Goal: Transaction & Acquisition: Purchase product/service

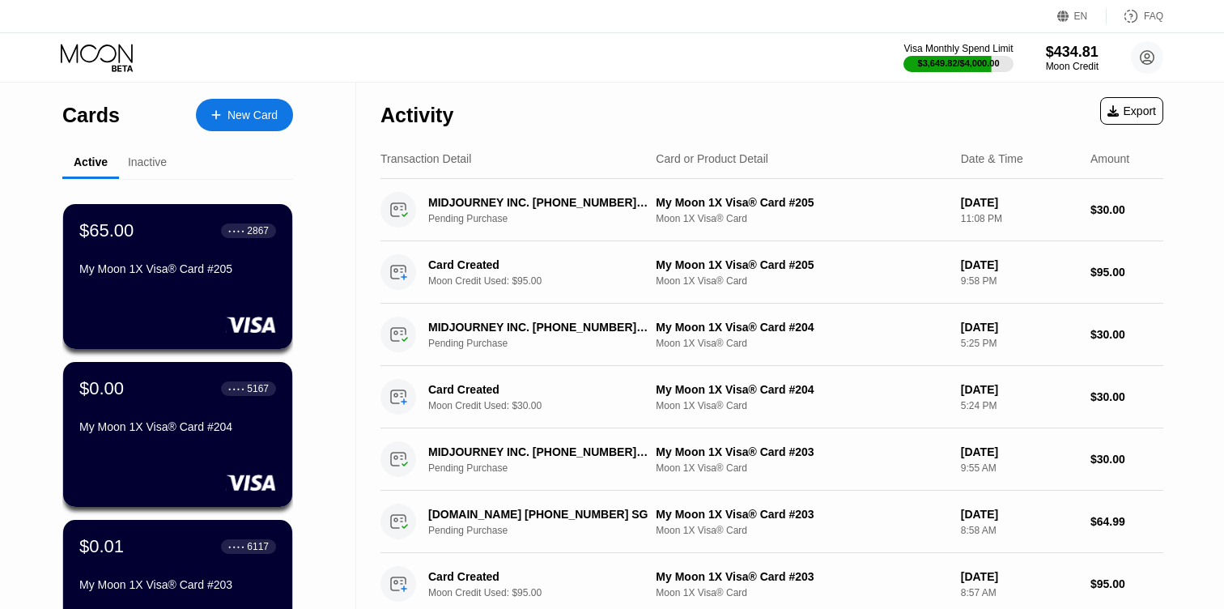
click at [248, 109] on div "New Card" at bounding box center [253, 116] width 50 height 14
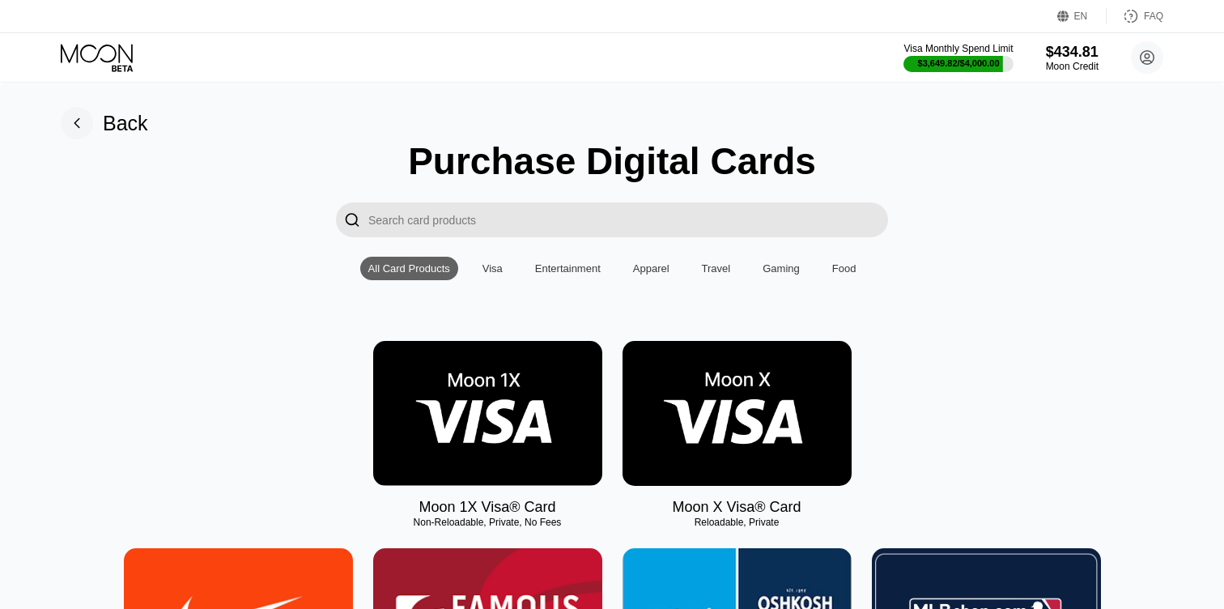
click at [429, 374] on img at bounding box center [487, 413] width 229 height 145
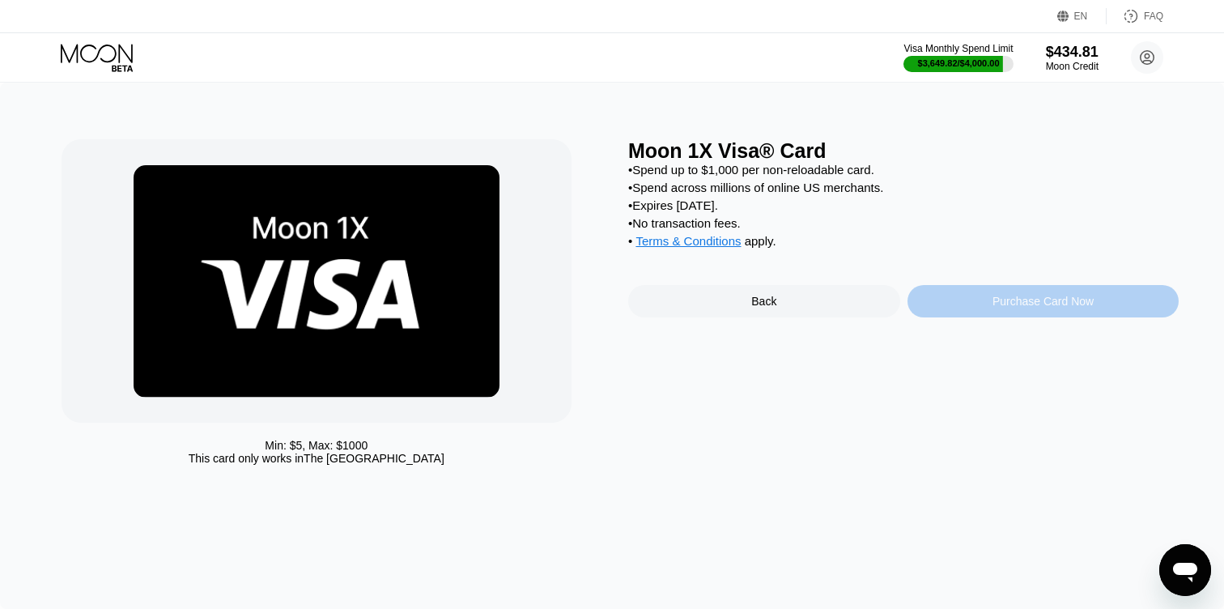
click at [929, 296] on div "Purchase Card Now" at bounding box center [1044, 301] width 272 height 32
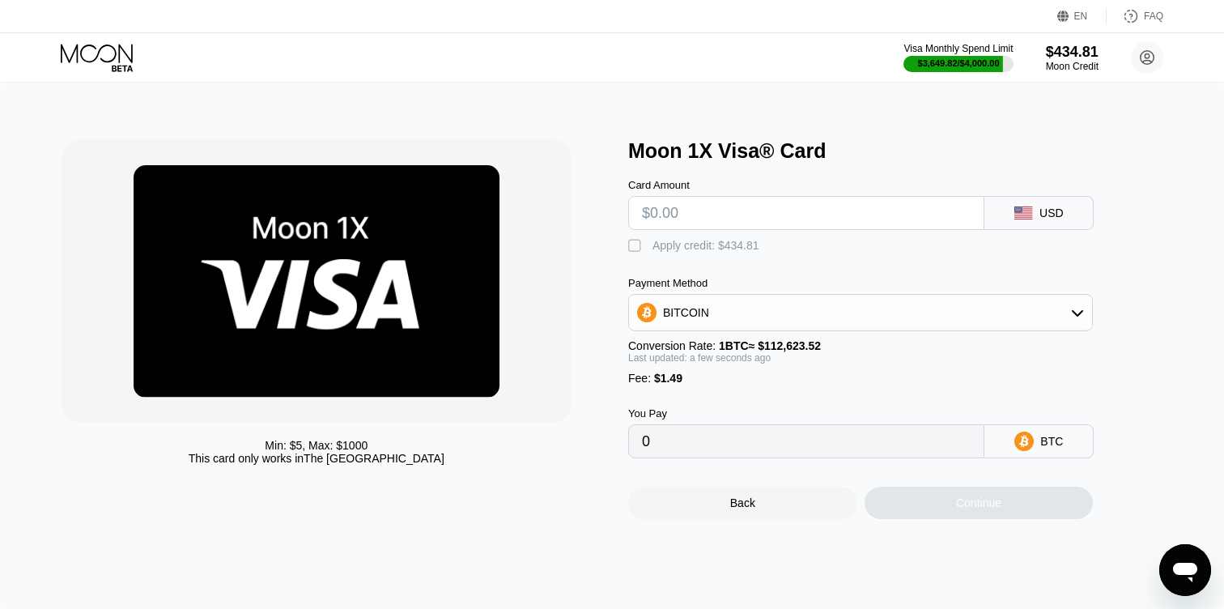
click at [672, 223] on input "text" at bounding box center [806, 213] width 329 height 32
type input "$3"
type input "0.00003987"
type input "$30"
type input "0.00027961"
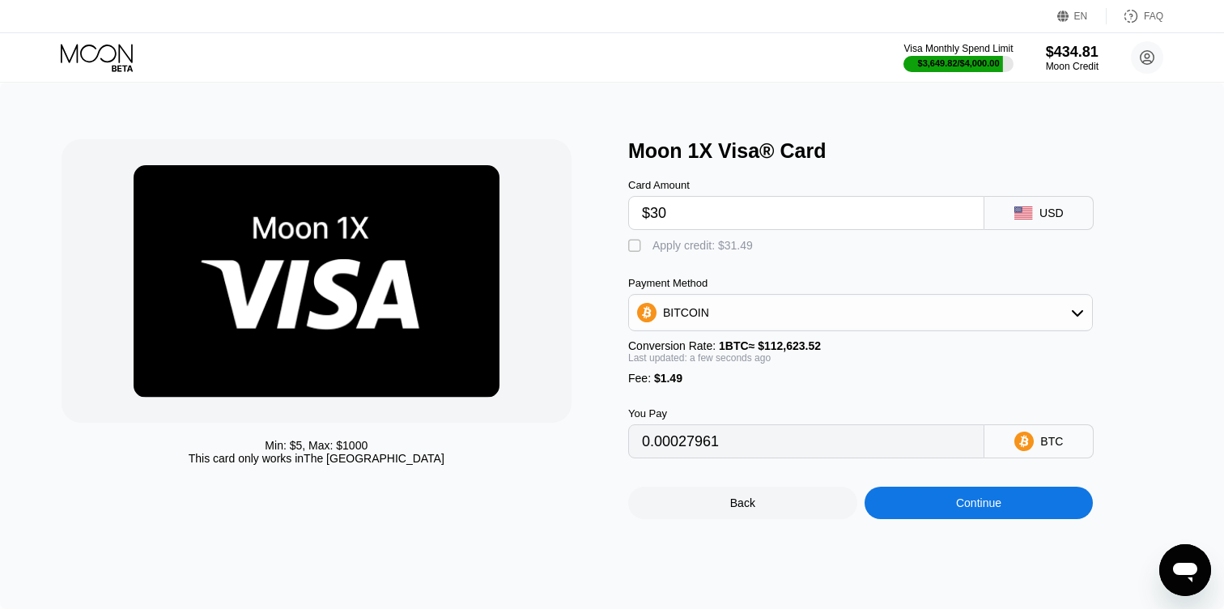
type input "$30"
click at [636, 247] on div "" at bounding box center [636, 246] width 16 height 16
type input "0"
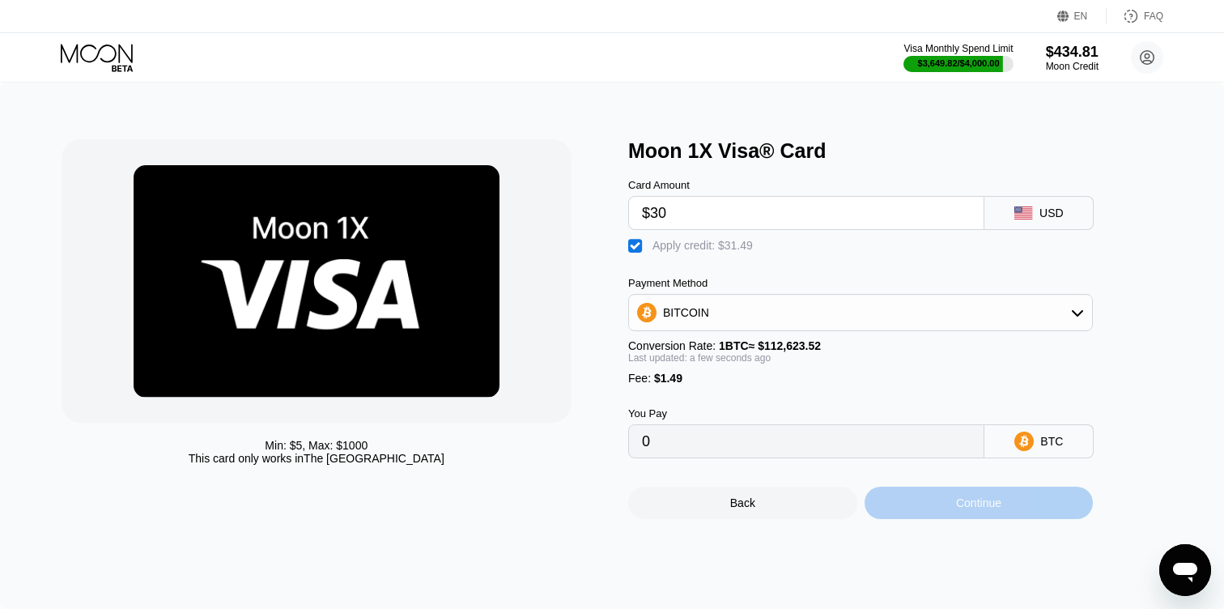
click at [896, 498] on div "Continue" at bounding box center [979, 503] width 229 height 32
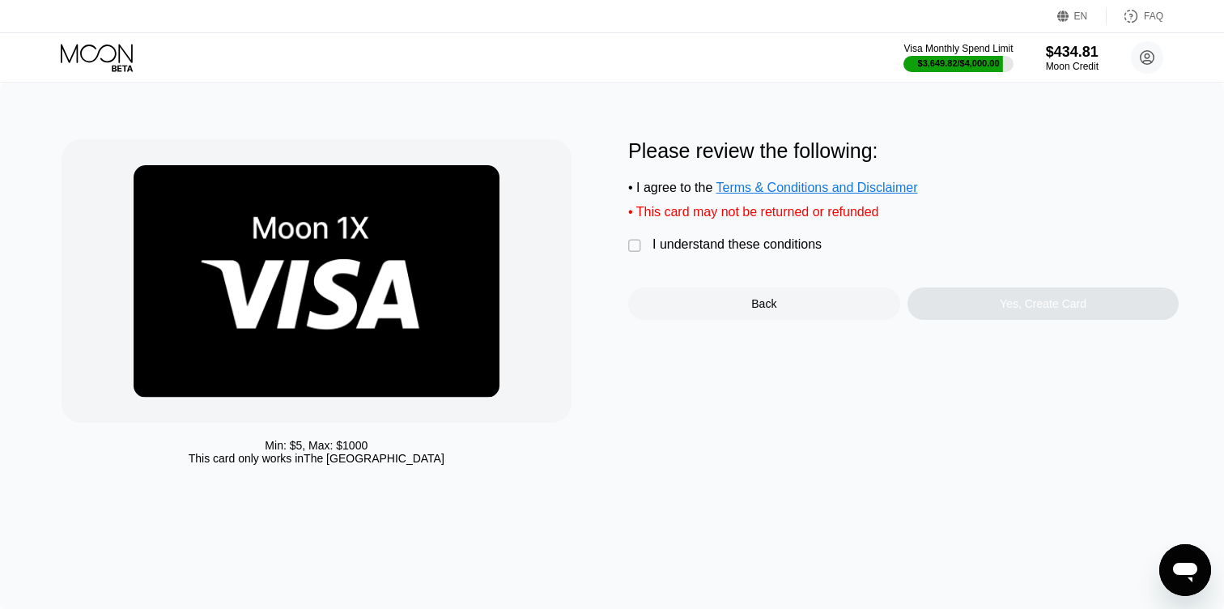
click at [628, 245] on div "" at bounding box center [636, 246] width 16 height 16
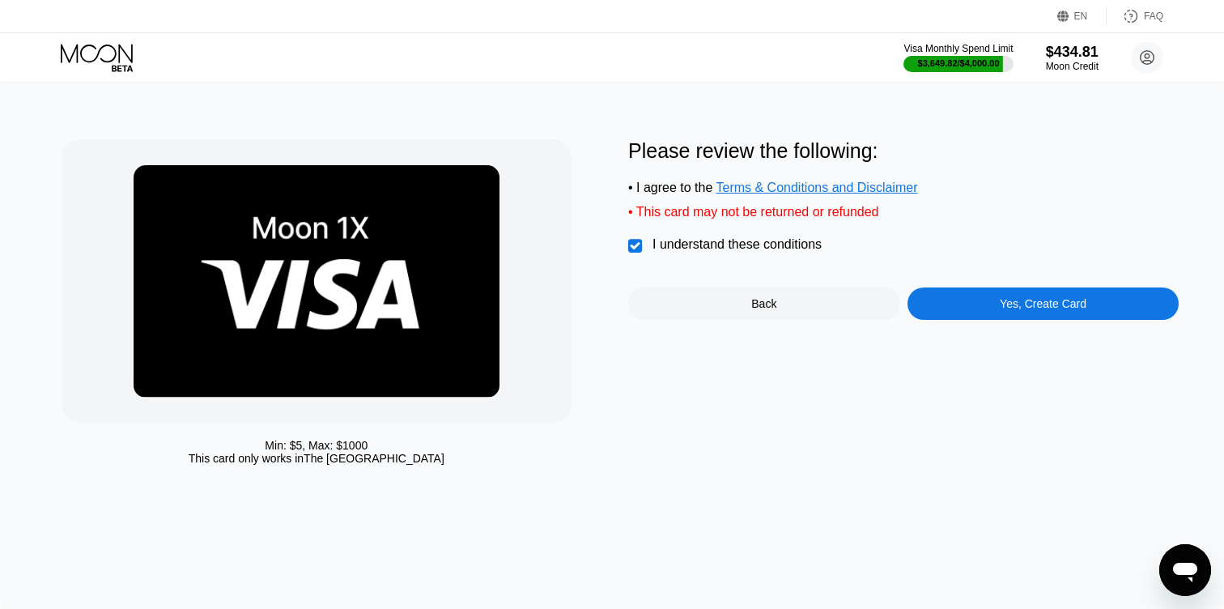
click at [924, 307] on div "Yes, Create Card" at bounding box center [1044, 303] width 272 height 32
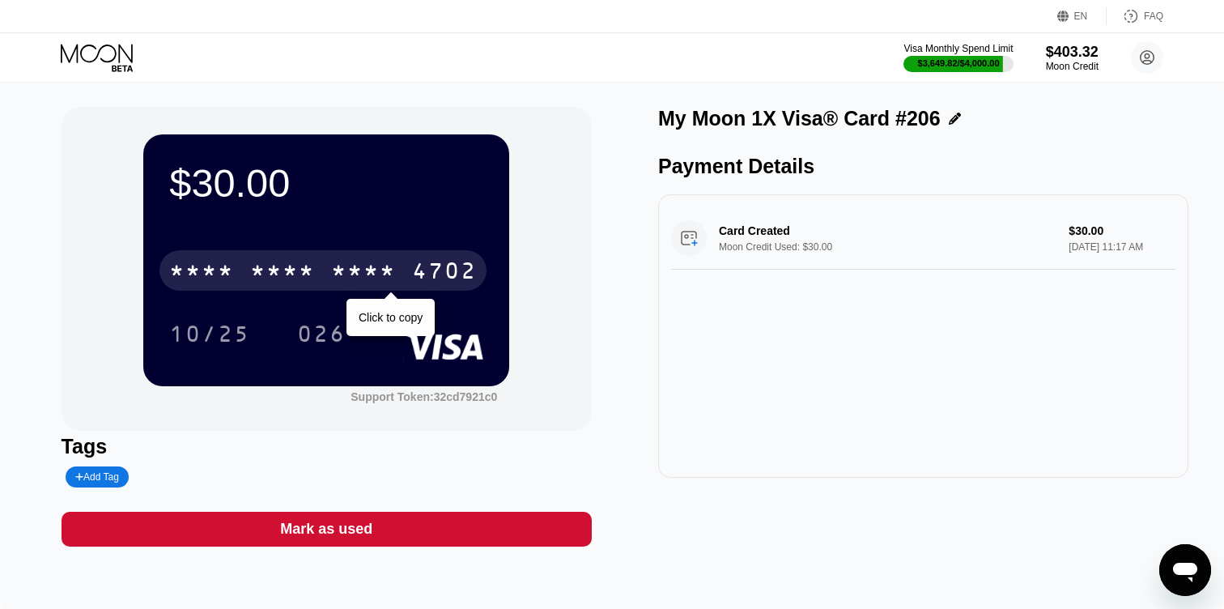
click at [453, 266] on div "4702" at bounding box center [444, 273] width 65 height 26
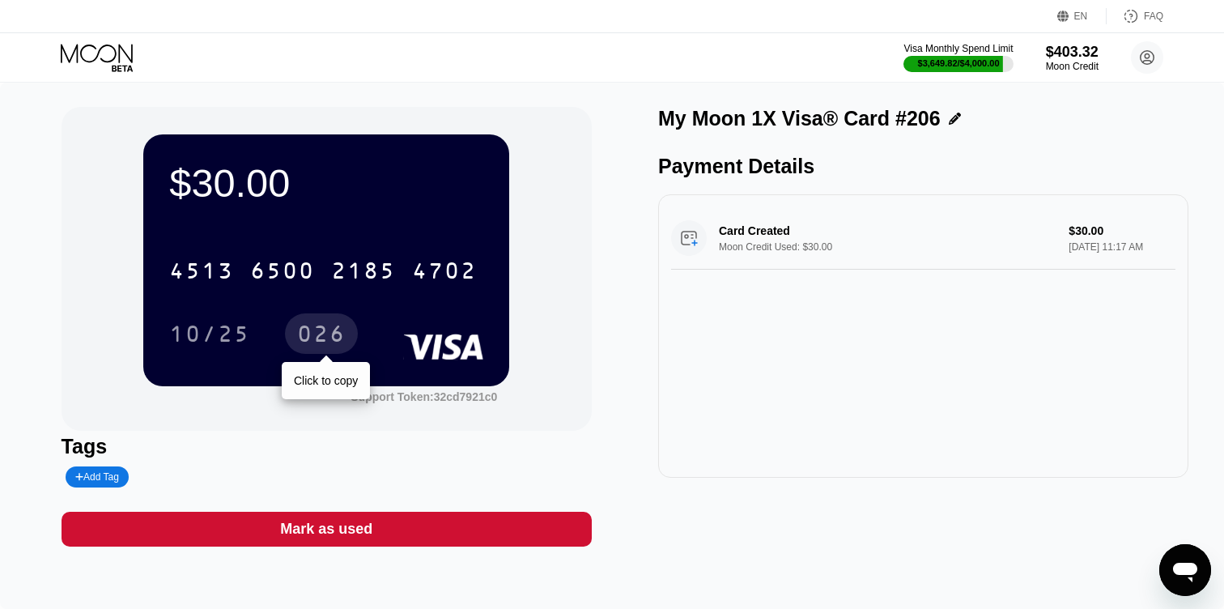
click at [323, 329] on div "026" at bounding box center [321, 336] width 49 height 26
